Goal: Task Accomplishment & Management: Manage account settings

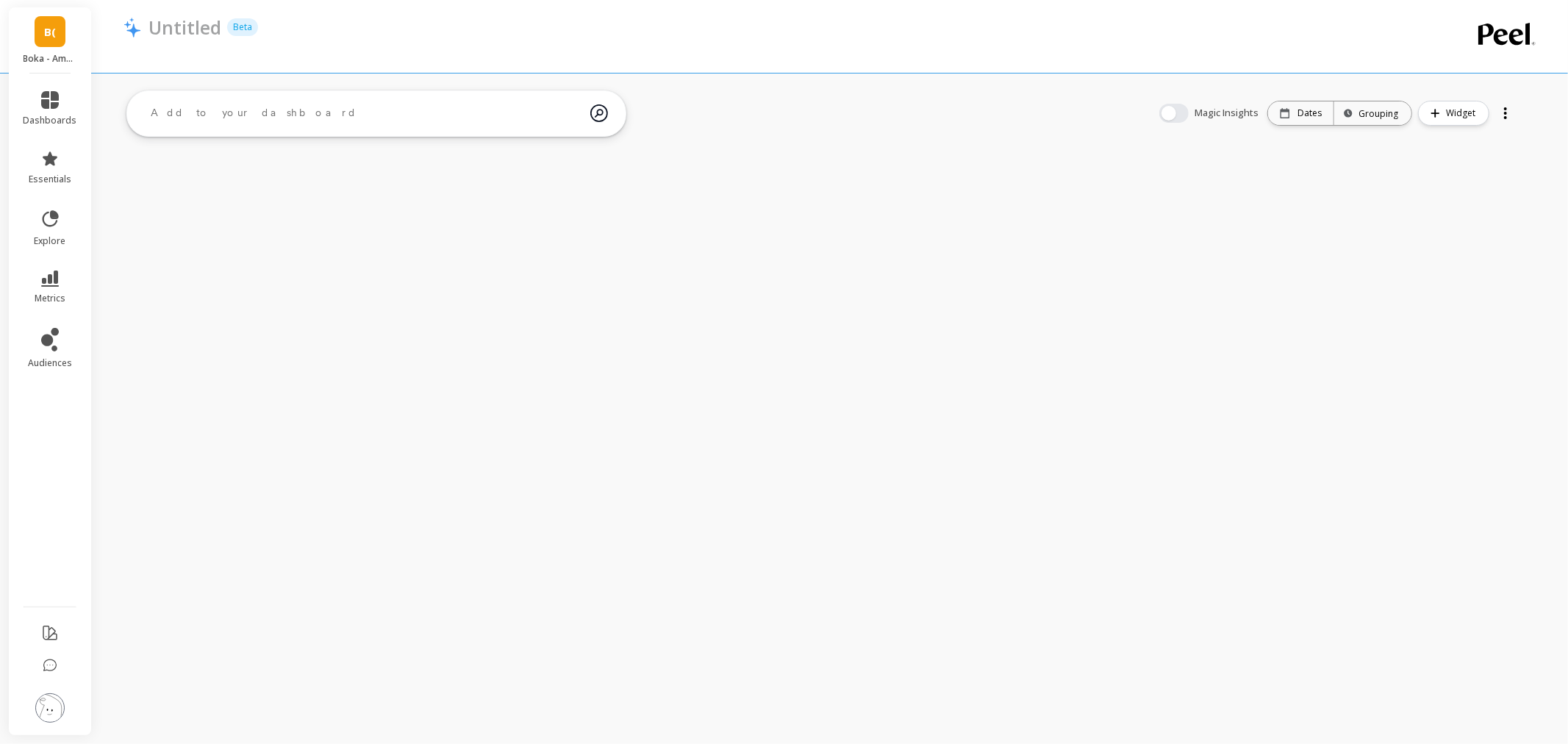
click at [22, 702] on li at bounding box center [51, 710] width 83 height 53
click at [32, 707] on li at bounding box center [51, 710] width 83 height 53
click at [52, 708] on img at bounding box center [50, 708] width 29 height 29
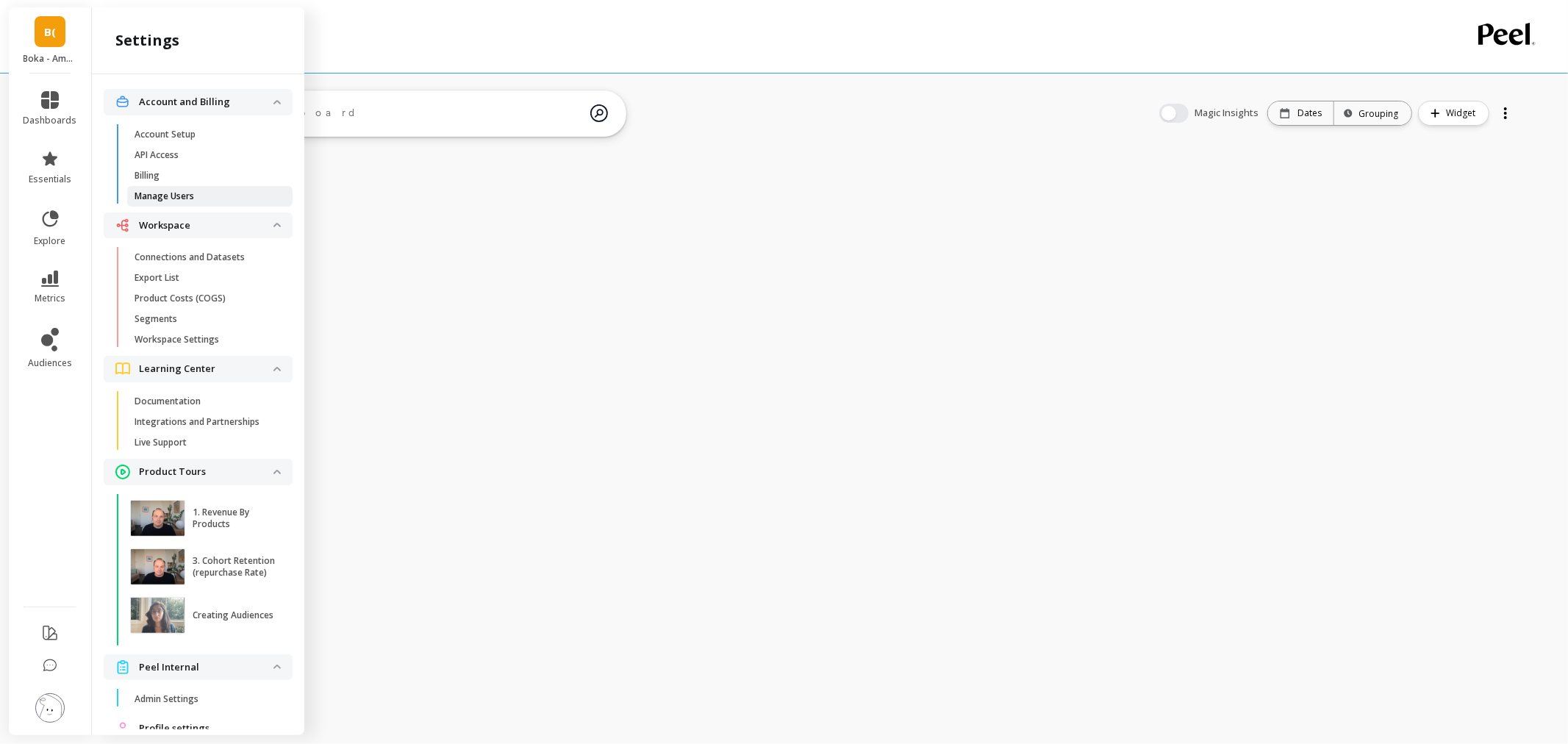
click at [212, 201] on span "Manage Users" at bounding box center [204, 196] width 140 height 12
